Goal: Task Accomplishment & Management: Manage account settings

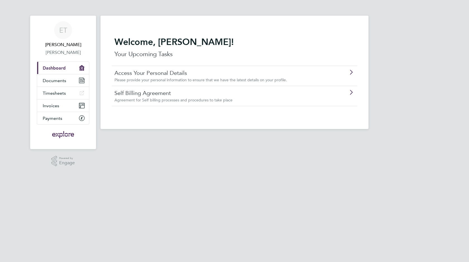
click at [148, 70] on link "Access Your Personal Details" at bounding box center [219, 72] width 209 height 7
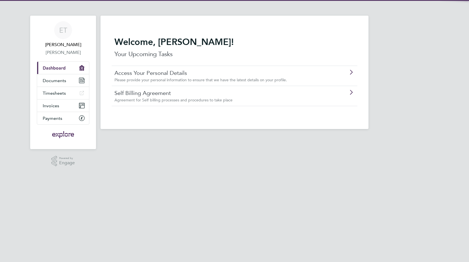
click at [152, 93] on link "Self Billing Agreement" at bounding box center [219, 92] width 209 height 7
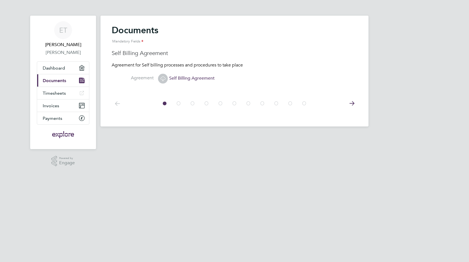
click at [165, 77] on icon at bounding box center [163, 78] width 7 height 7
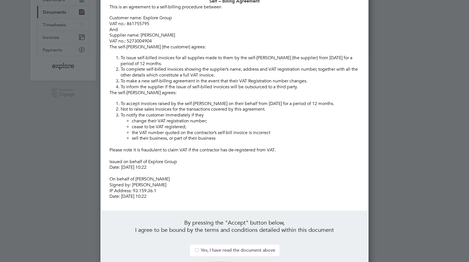
scroll to position [97, 0]
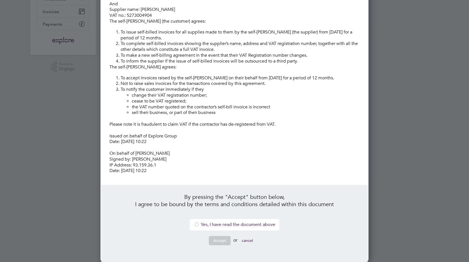
click at [194, 227] on div at bounding box center [197, 225] width 6 height 6
click at [217, 239] on button "Accept" at bounding box center [220, 240] width 22 height 9
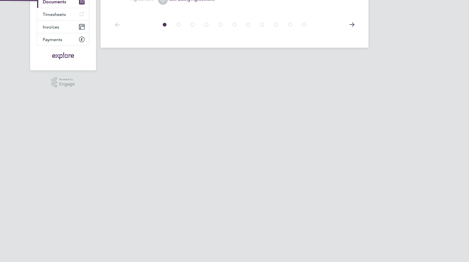
scroll to position [0, 0]
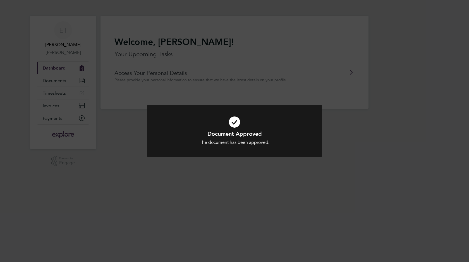
click at [218, 194] on div "Document Approved The document has been approved. Cancel Okay" at bounding box center [234, 131] width 469 height 262
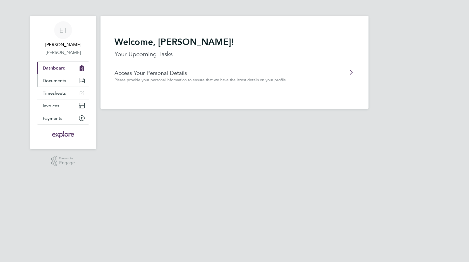
click at [60, 77] on link "Documents" at bounding box center [63, 80] width 52 height 12
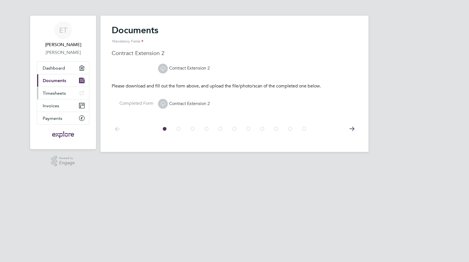
click at [63, 92] on span "Timesheets" at bounding box center [54, 93] width 23 height 5
click at [66, 104] on link "Invoices" at bounding box center [63, 105] width 52 height 12
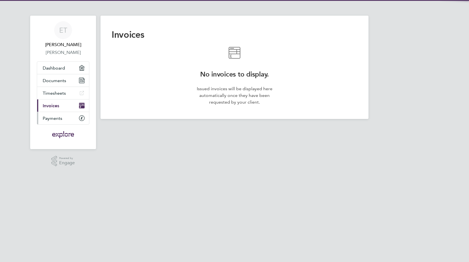
click at [65, 116] on link "Payments" at bounding box center [63, 118] width 52 height 12
